Goal: Information Seeking & Learning: Check status

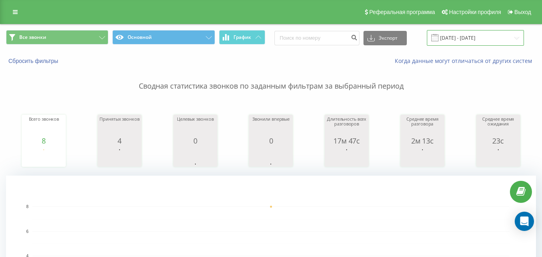
click at [469, 35] on input "[DATE] - [DATE]" at bounding box center [475, 38] width 97 height 16
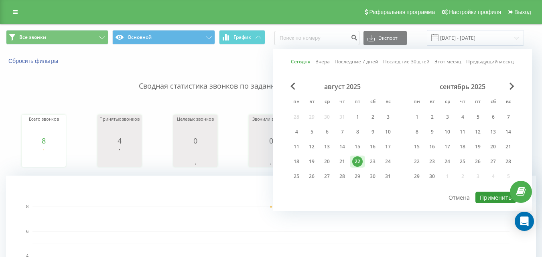
drag, startPoint x: 490, startPoint y: 198, endPoint x: 123, endPoint y: 158, distance: 369.1
click at [491, 198] on button "Применить" at bounding box center [495, 198] width 40 height 12
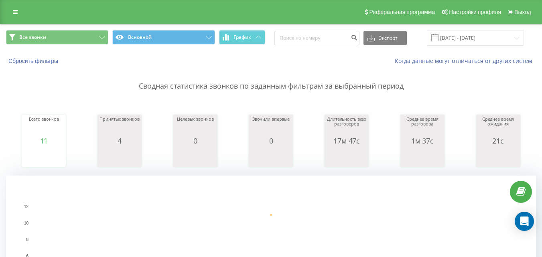
scroll to position [281, 0]
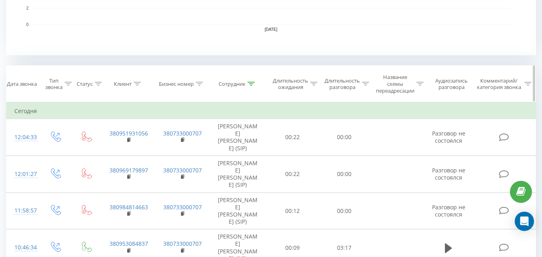
click at [257, 83] on div "Сотрудник" at bounding box center [238, 84] width 58 height 7
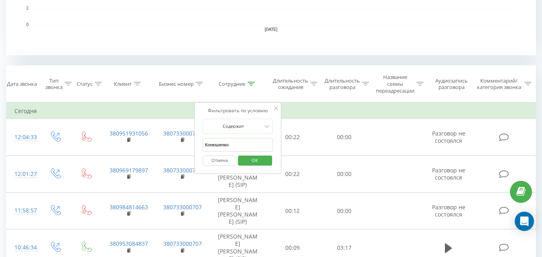
drag, startPoint x: 247, startPoint y: 137, endPoint x: 247, endPoint y: 142, distance: 4.4
click at [247, 140] on form "[PERSON_NAME] Отмена OK" at bounding box center [237, 144] width 71 height 51
click at [247, 142] on input "Конюшенко" at bounding box center [237, 145] width 71 height 14
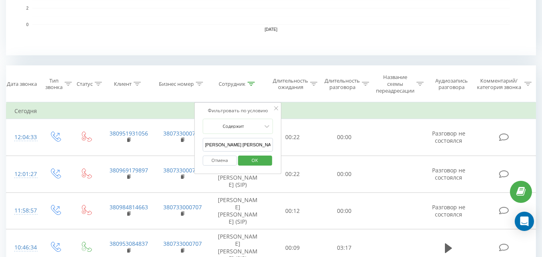
type input "[PERSON_NAME] [PERSON_NAME]"
click at [257, 158] on span "OK" at bounding box center [254, 160] width 22 height 12
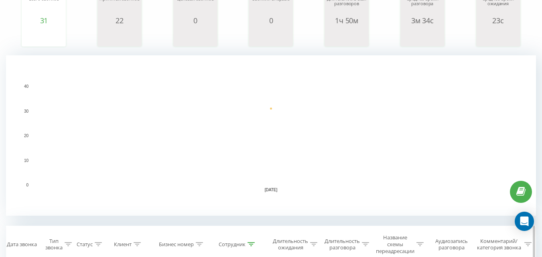
scroll to position [241, 0]
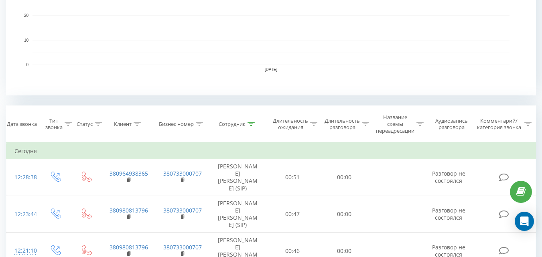
click at [249, 123] on icon at bounding box center [250, 124] width 7 height 4
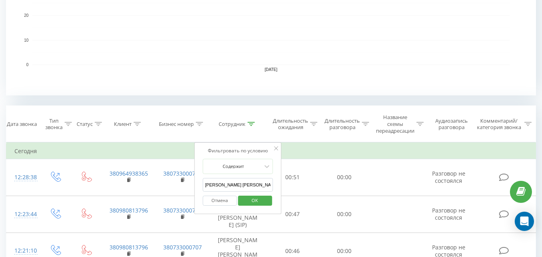
click at [261, 197] on span "OK" at bounding box center [254, 200] width 22 height 12
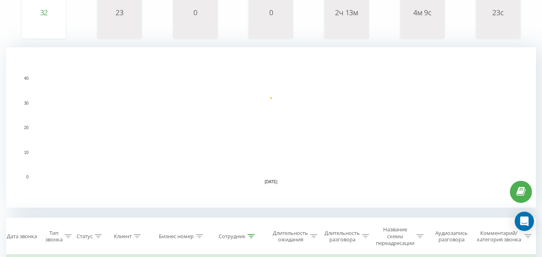
scroll to position [249, 0]
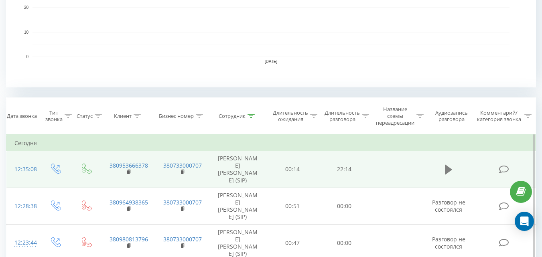
click at [445, 166] on icon at bounding box center [448, 169] width 7 height 11
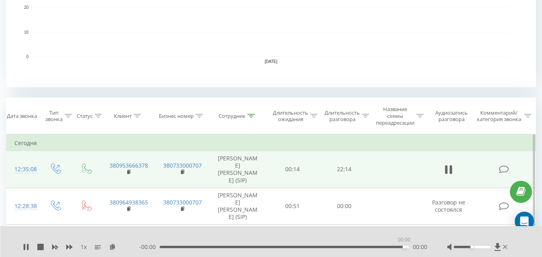
drag, startPoint x: 159, startPoint y: 247, endPoint x: 403, endPoint y: 245, distance: 244.5
click at [403, 245] on div "00:00" at bounding box center [403, 246] width 3 height 3
drag, startPoint x: 160, startPoint y: 247, endPoint x: 400, endPoint y: 247, distance: 240.5
click at [400, 247] on div "20:58" at bounding box center [400, 246] width 3 height 3
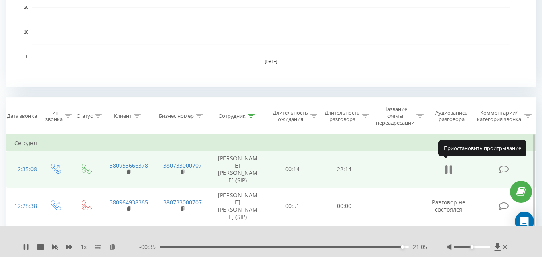
click at [449, 168] on icon at bounding box center [448, 169] width 7 height 11
